Goal: Transaction & Acquisition: Download file/media

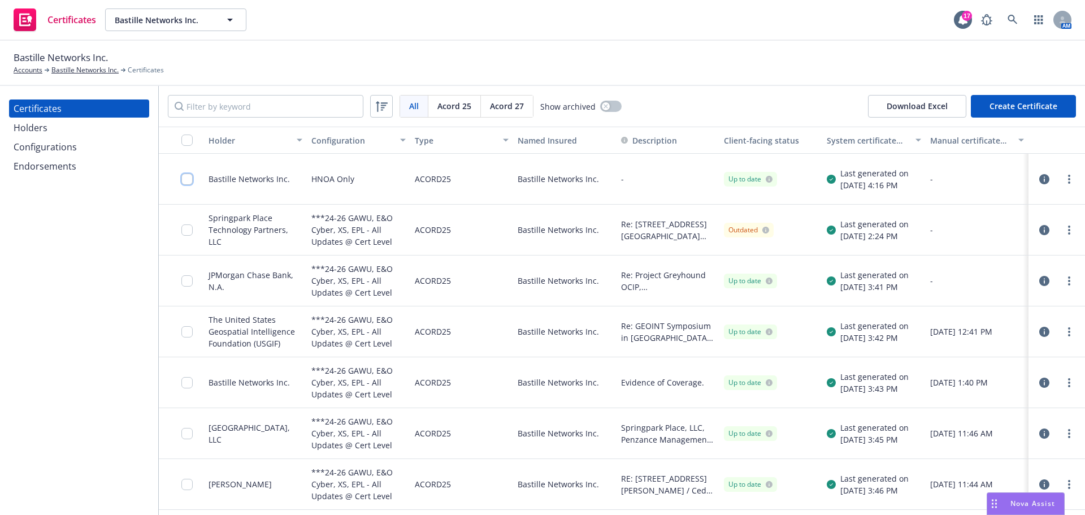
click at [184, 176] on input "checkbox" at bounding box center [186, 178] width 11 height 11
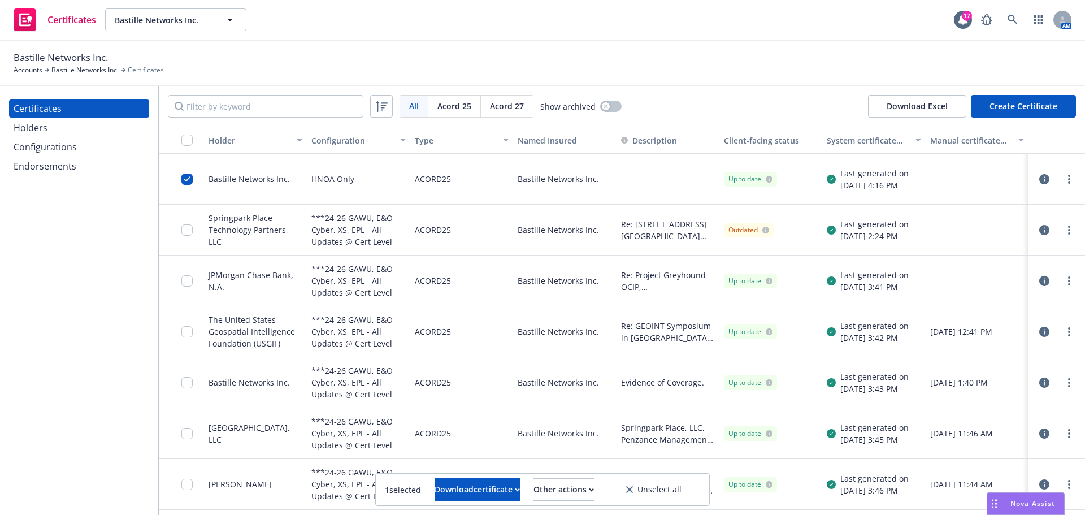
scroll to position [113, 0]
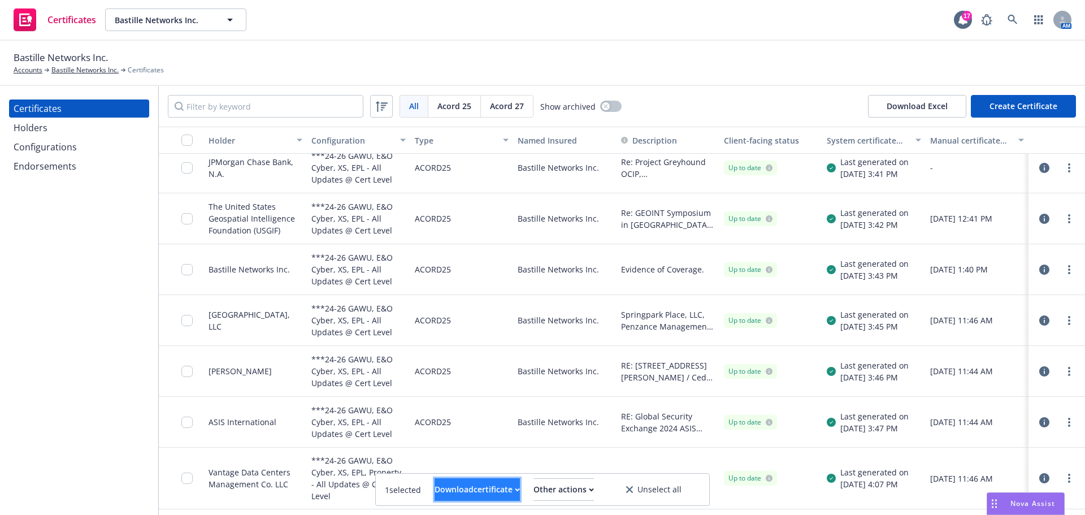
click at [509, 486] on button "Download certificate" at bounding box center [476, 489] width 85 height 23
click at [485, 456] on link "Download uneditable file" at bounding box center [419, 461] width 131 height 23
